Goal: Find contact information: Find contact information

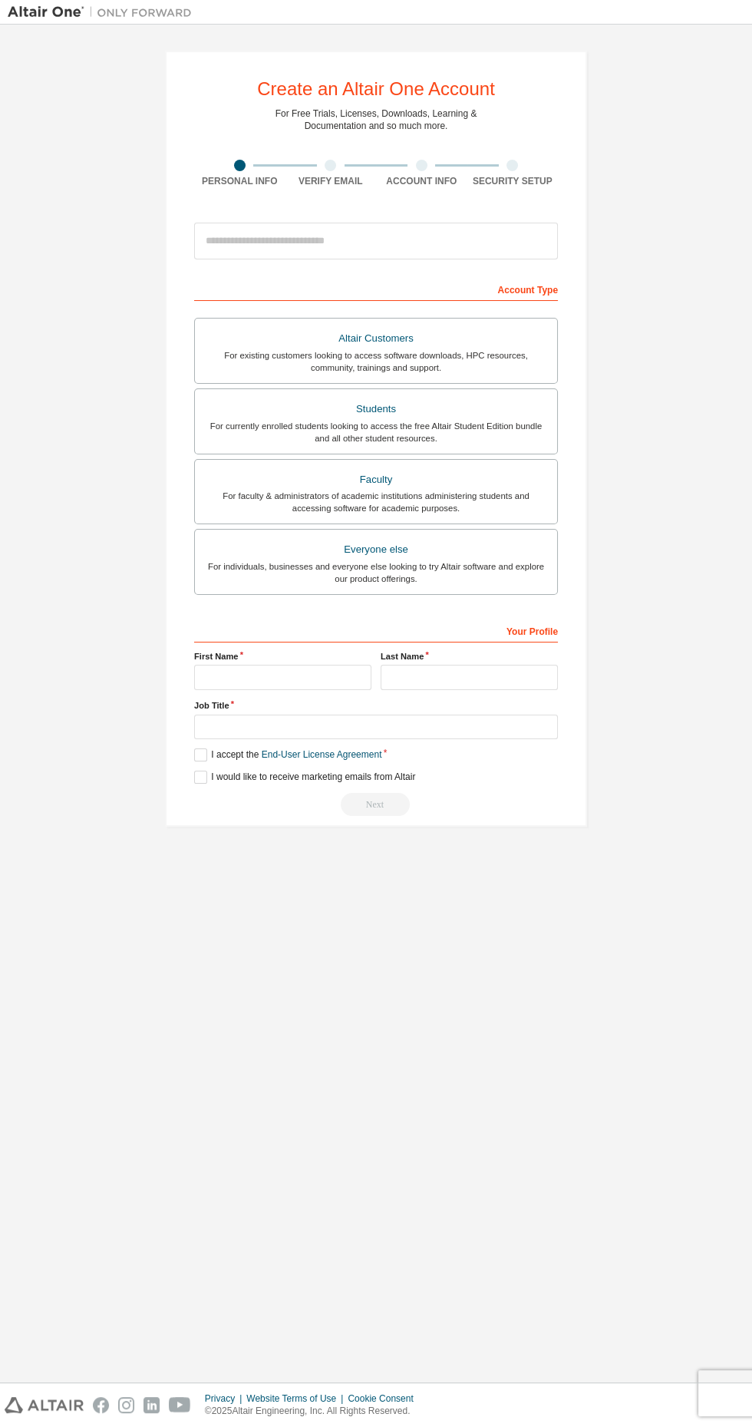
click at [438, 358] on div "For existing customers looking to access software downloads, HPC resources, com…" at bounding box center [376, 361] width 344 height 25
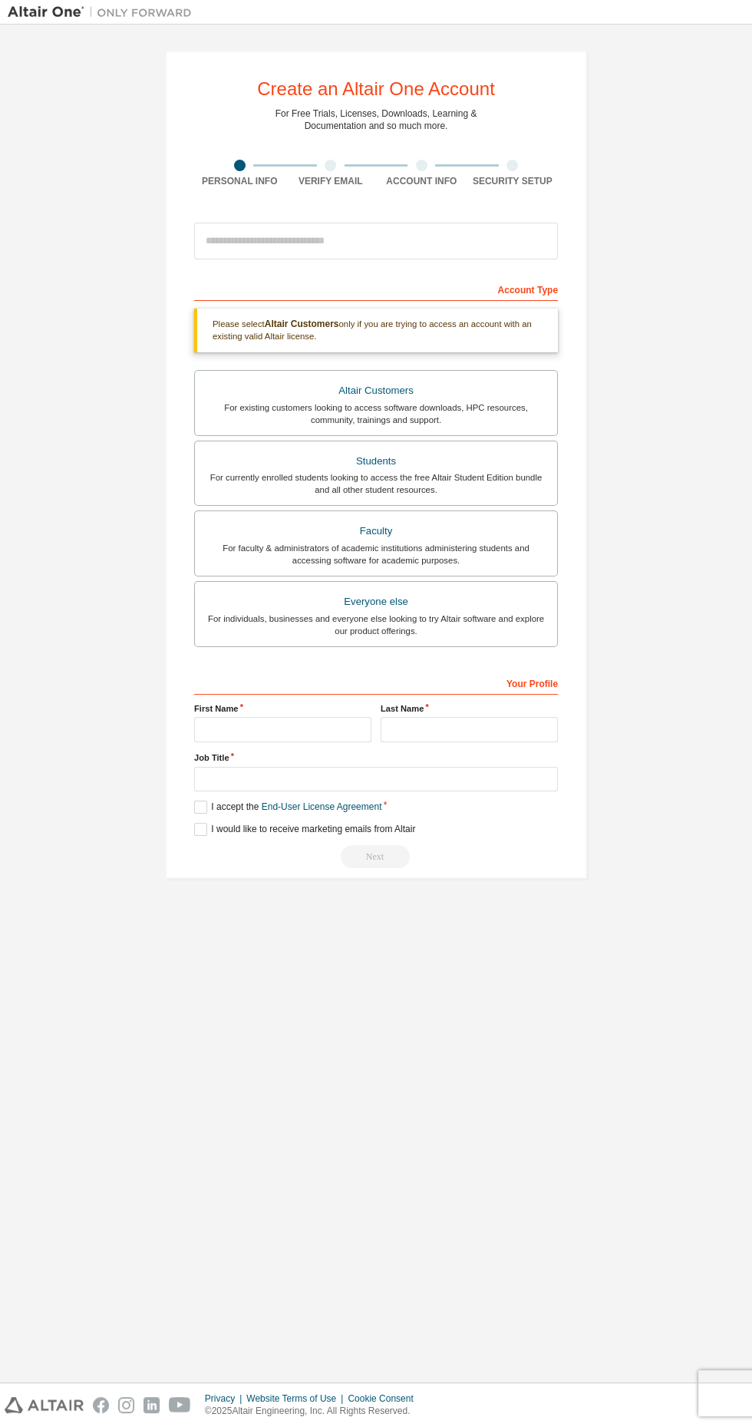
click at [487, 423] on div "For existing customers looking to access software downloads, HPC resources, com…" at bounding box center [376, 413] width 344 height 25
click at [421, 521] on div "Faculty" at bounding box center [376, 530] width 344 height 21
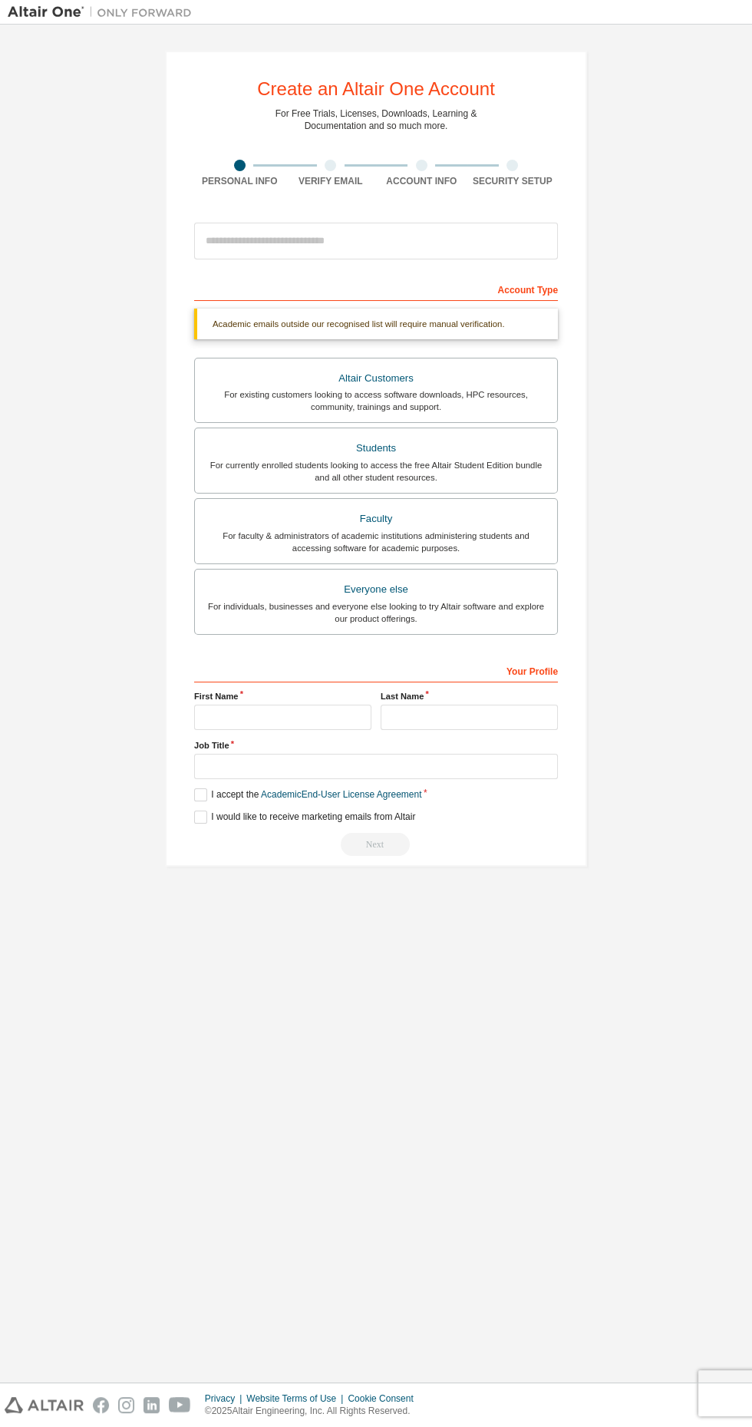
click at [438, 610] on div "For individuals, businesses and everyone else looking to try Altair software an…" at bounding box center [376, 612] width 344 height 25
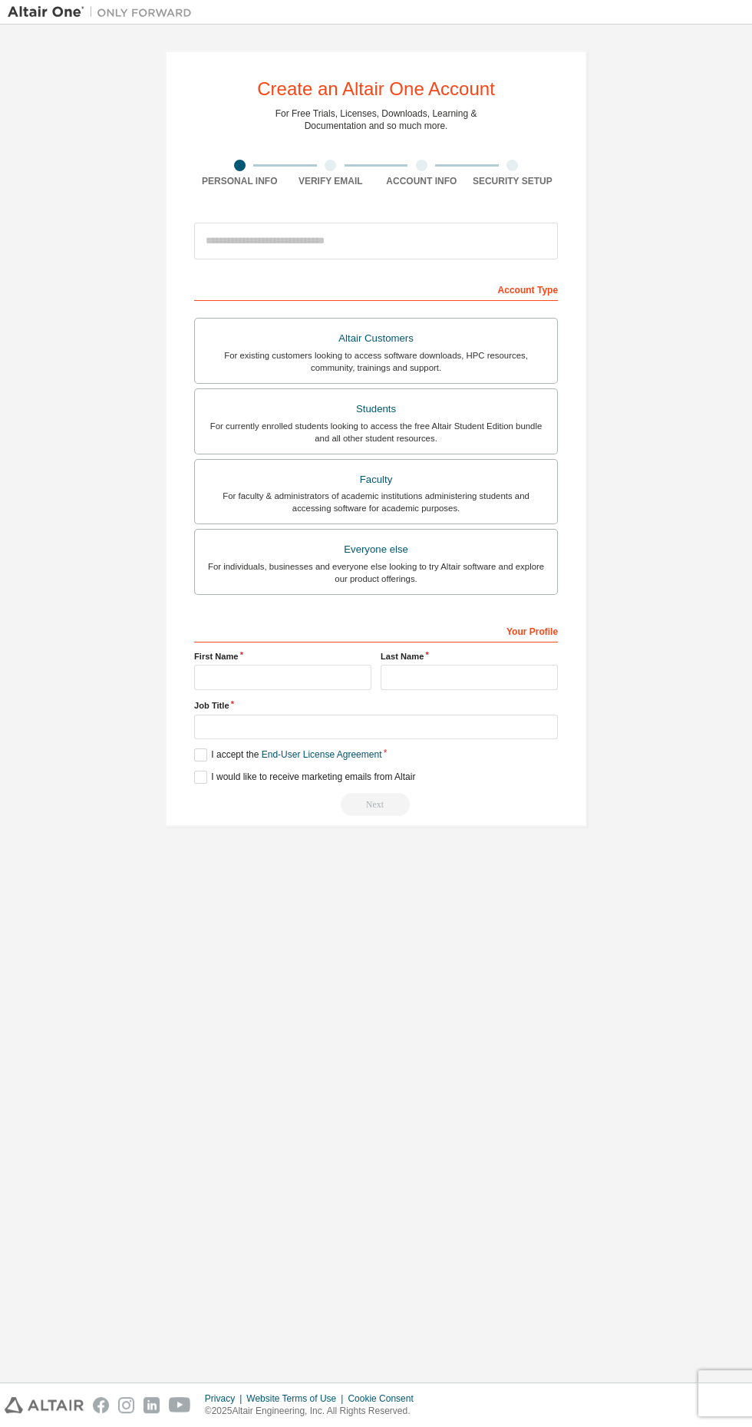
click at [539, 650] on label "Last Name" at bounding box center [469, 656] width 177 height 12
click at [332, 753] on link "End-User License Agreement" at bounding box center [322, 754] width 121 height 11
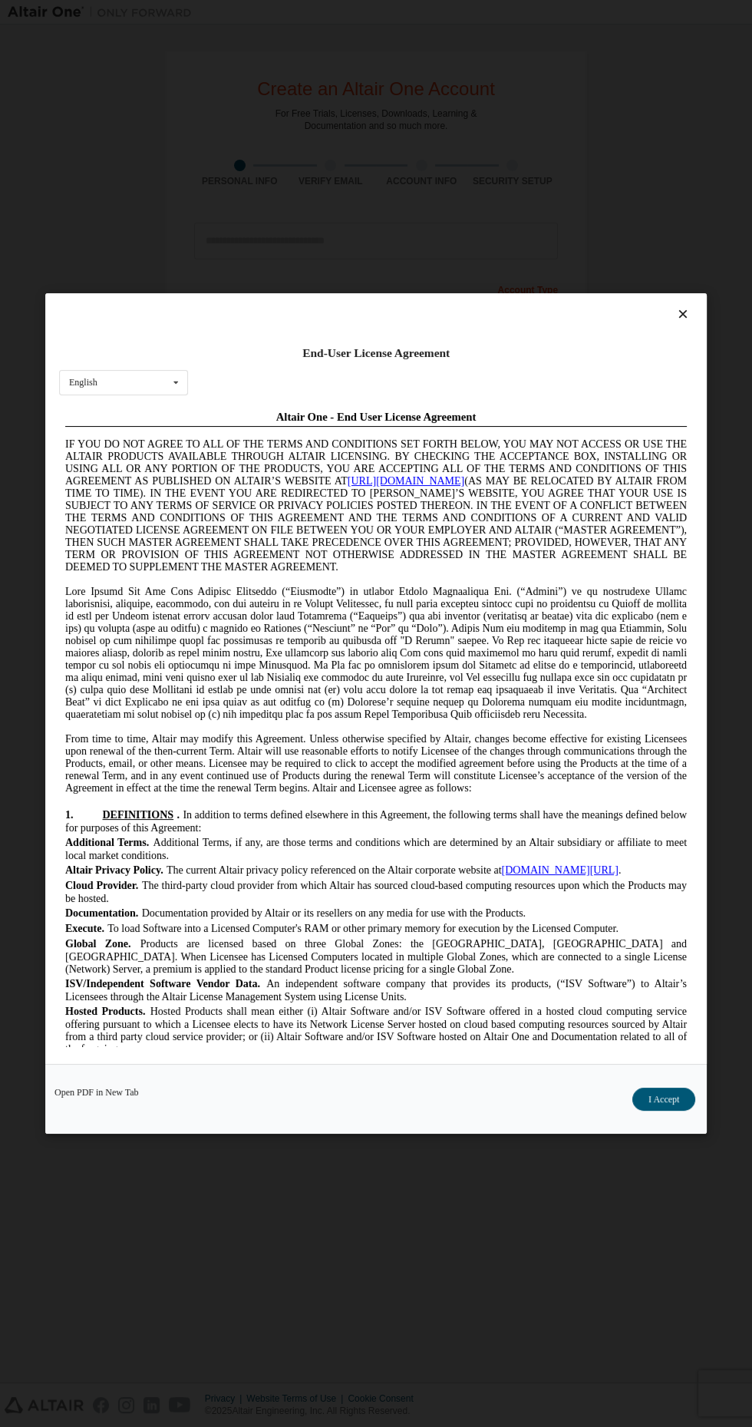
click at [432, 486] on link "https://altairone.com" at bounding box center [405, 480] width 117 height 12
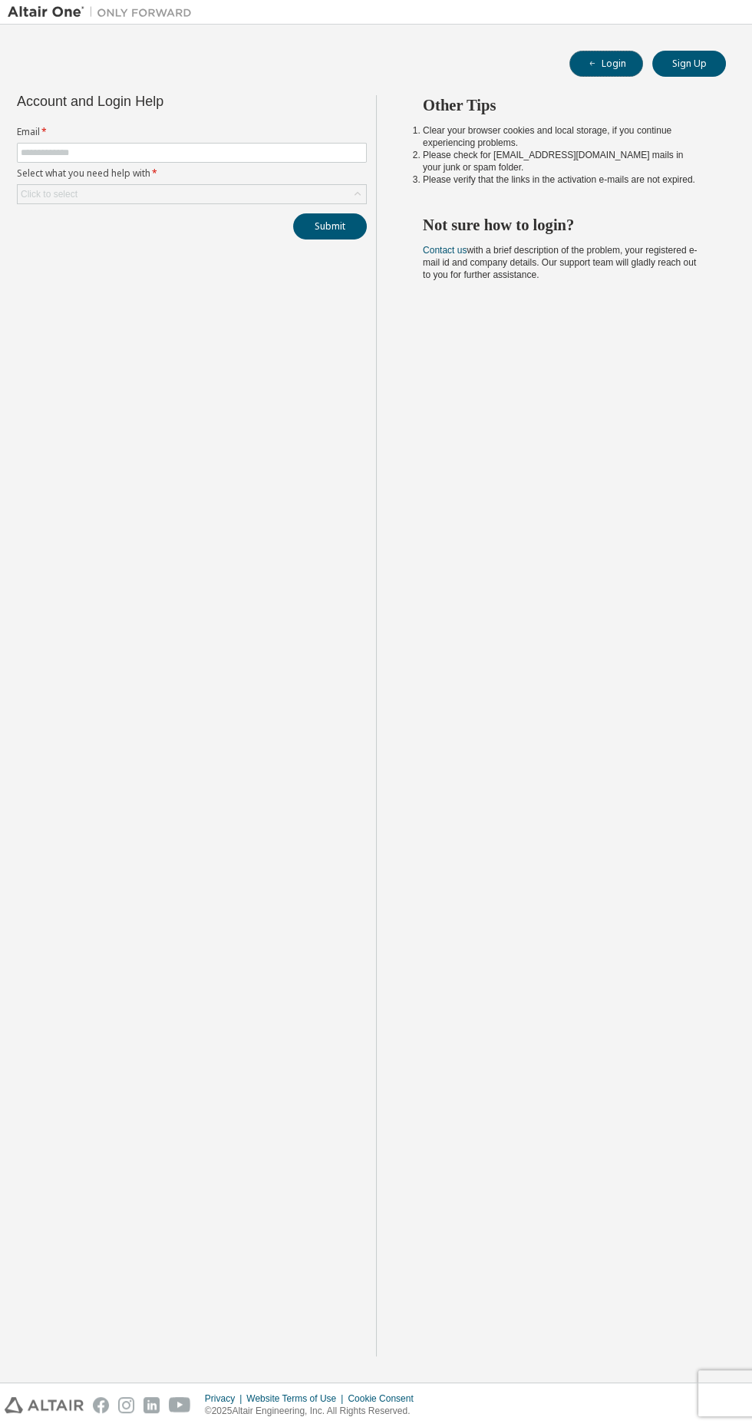
click at [589, 61] on icon "button" at bounding box center [592, 63] width 9 height 9
click at [445, 253] on link "Contact us" at bounding box center [445, 250] width 44 height 11
